Goal: Complete application form

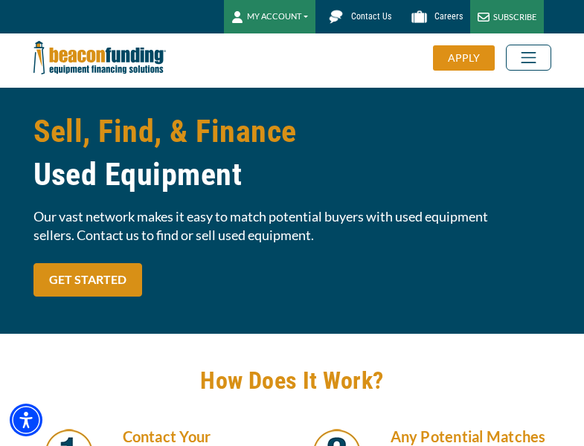
scroll to position [153, 0]
